Goal: Information Seeking & Learning: Learn about a topic

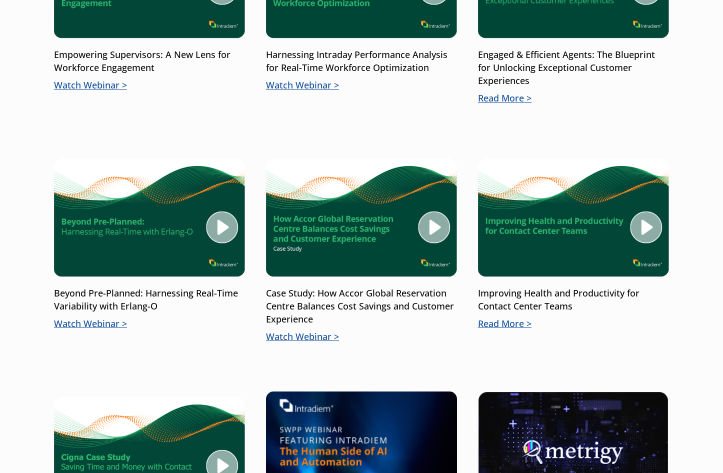
scroll to position [700, 0]
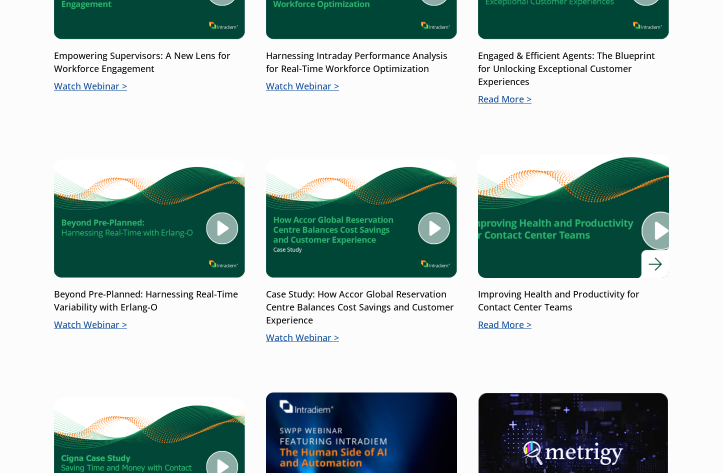
click at [555, 242] on img at bounding box center [573, 215] width 229 height 149
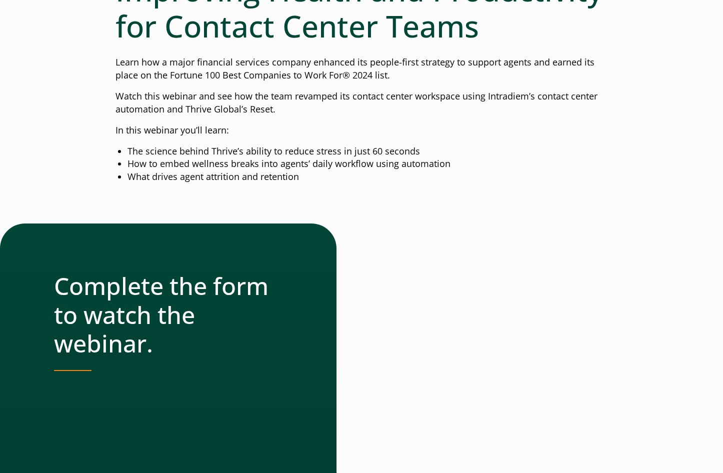
scroll to position [150, 0]
